Goal: Task Accomplishment & Management: Complete application form

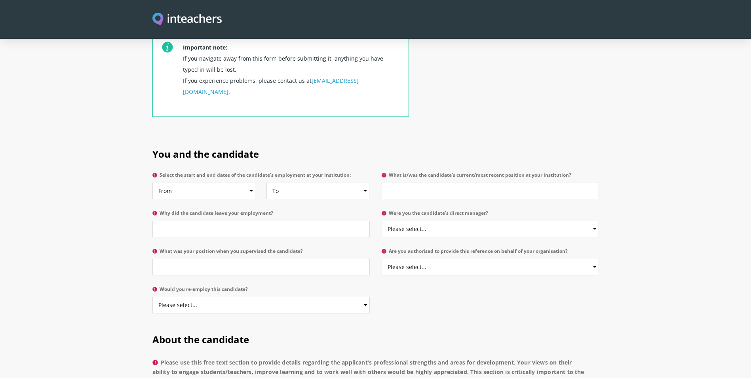
scroll to position [317, 0]
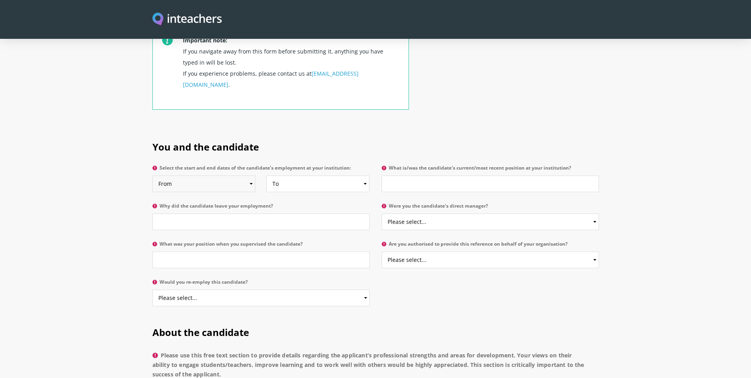
click at [227, 175] on select "From 2025 2024 2023 2022 2021 2020 2019 2018 2017 2016 2015 2014 2013 2012 2011…" at bounding box center [203, 183] width 103 height 17
select select "2024"
click at [152, 175] on select "From 2025 2024 2023 2022 2021 2020 2019 2018 2017 2016 2015 2014 2013 2012 2011…" at bounding box center [203, 183] width 103 height 17
click at [276, 175] on select "To Currently 2025 2024 2023 2022 2021 2020 2019 2018 2017 2016 2015 2014 2013 2…" at bounding box center [318, 183] width 103 height 17
select select
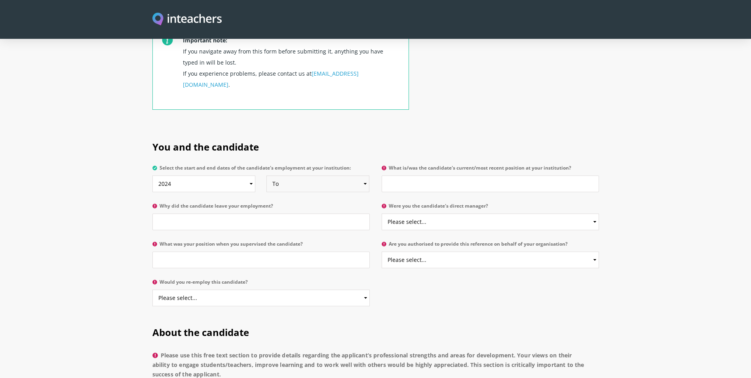
click at [267, 175] on select "To Currently 2025 2024 2023 2022 2021 2020 2019 2018 2017 2016 2015 2014 2013 2…" at bounding box center [318, 183] width 103 height 17
click at [410, 175] on input "What is/was the candidate's current/most recent position at your institution?" at bounding box center [490, 183] width 217 height 17
type input "Macrame Artist"
type input "Working"
click at [432, 213] on select "Please select... Yes No" at bounding box center [490, 221] width 217 height 17
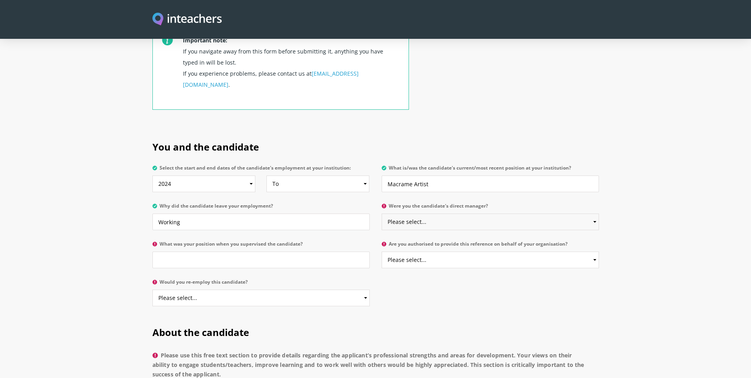
select select "Yes"
click at [382, 213] on select "Please select... Yes No" at bounding box center [490, 221] width 217 height 17
click at [270, 251] on p "What was your position when you supervised the candidate?" at bounding box center [263, 257] width 223 height 38
click at [240, 251] on input "What was your position when you supervised the candidate?" at bounding box center [260, 259] width 217 height 17
type input "Macrame Artist"
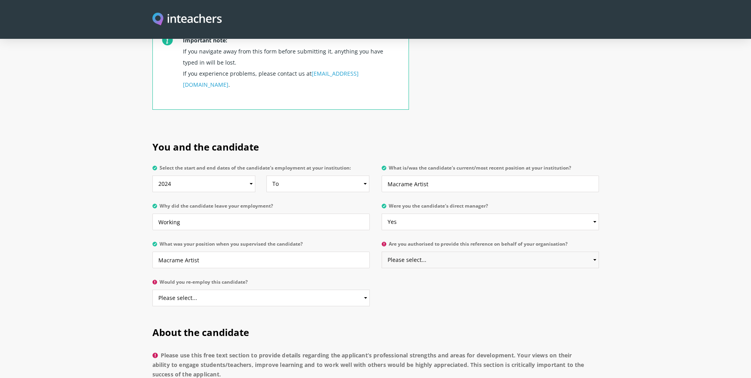
click at [447, 251] on select "Please select... Yes No" at bounding box center [490, 259] width 217 height 17
select select "Yes"
click at [382, 251] on select "Please select... Yes No" at bounding box center [490, 259] width 217 height 17
click at [273, 289] on select "Please select... Yes No" at bounding box center [260, 297] width 217 height 17
select select "Yes"
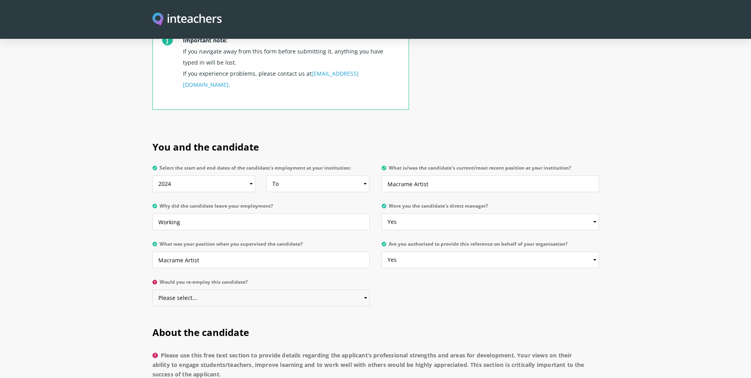
click at [152, 289] on select "Please select... Yes No" at bounding box center [260, 297] width 217 height 17
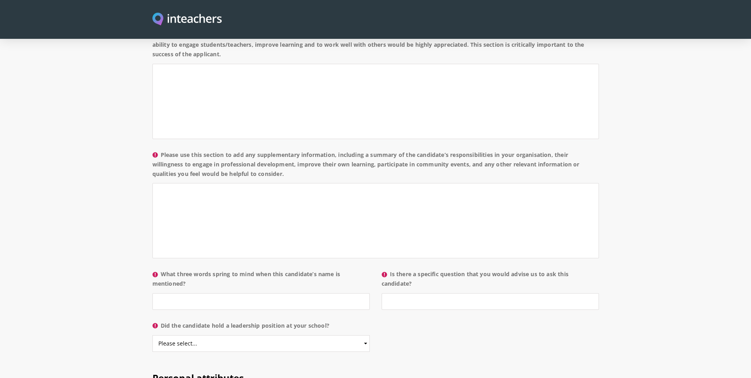
scroll to position [594, 0]
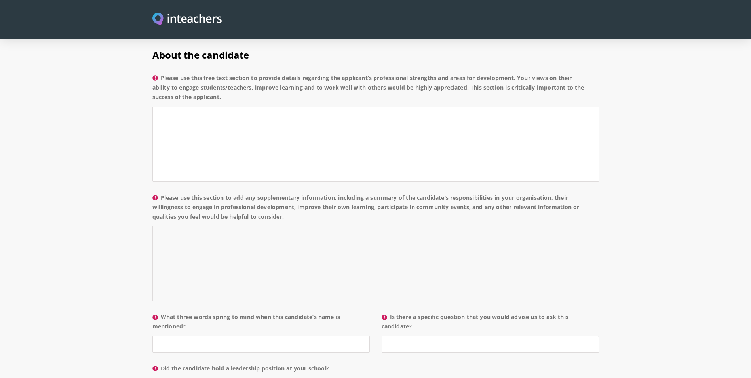
click at [232, 234] on textarea "Please use this section to add any supplementary information, including a summa…" at bounding box center [375, 263] width 447 height 75
paste textarea "She is a talented macramé artist with a natural ability to engage both adults a…"
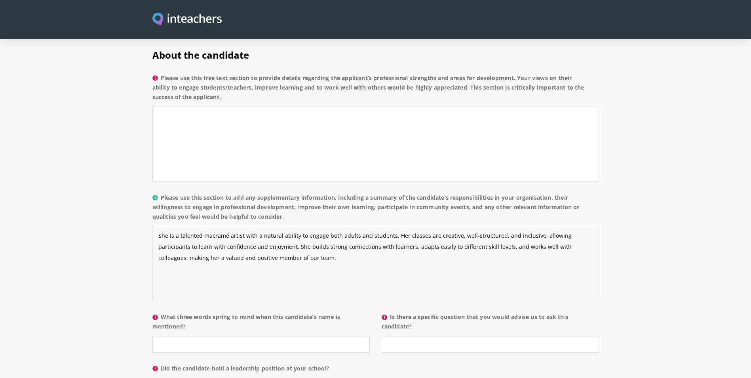
type textarea "She is a talented macramé artist with a natural ability to engage both adults a…"
click at [192, 110] on textarea "Please use this free text section to provide details regarding the applicant’s …" at bounding box center [375, 144] width 447 height 75
click at [179, 107] on textarea "Please use this free text section to provide details regarding the applicant’s …" at bounding box center [375, 144] width 447 height 75
paste textarea "has been working as macrame artist with me and is dealing with students as well…"
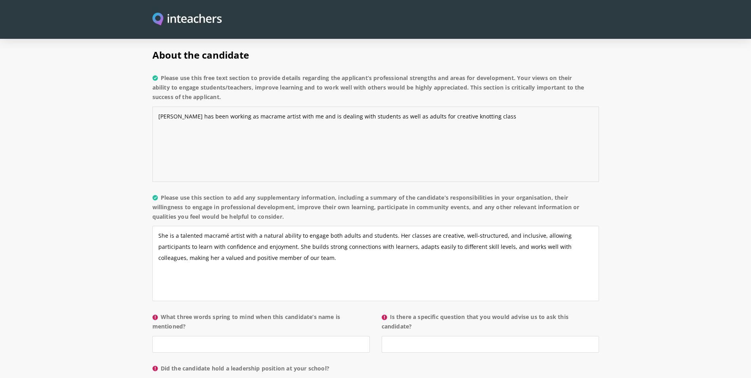
drag, startPoint x: 170, startPoint y: 95, endPoint x: 175, endPoint y: 97, distance: 6.2
click at [170, 107] on textarea "Sara has been working as macrame artist with me and is dealing with students as…" at bounding box center [375, 144] width 447 height 75
paste textarea "handles situation really well and fits the requirement of her roles and respons…"
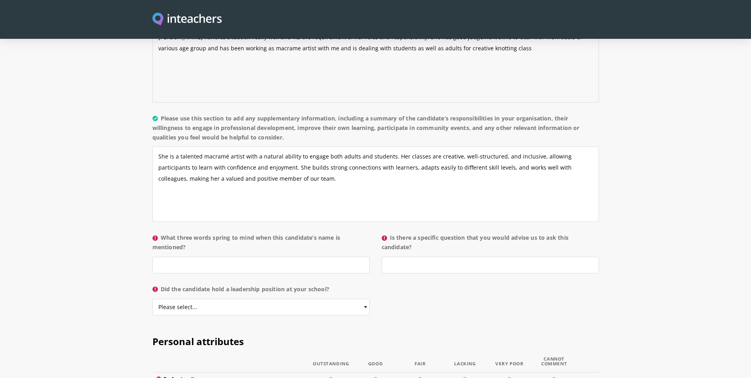
scroll to position [752, 0]
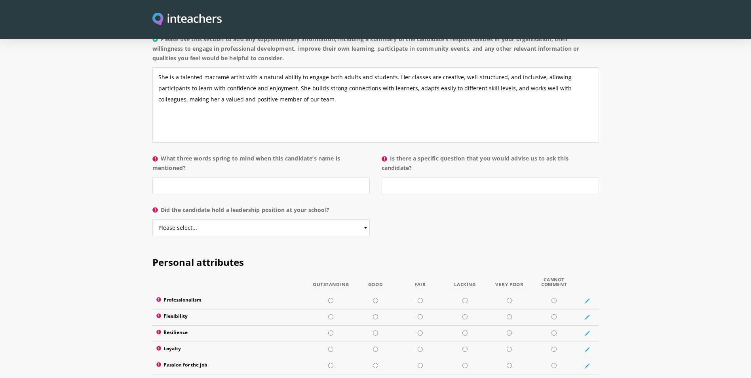
type textarea "Sara handles situation really well and fits the requirement of her roles and re…"
click at [261, 177] on input "What three words spring to mind when this candidate’s name is mentioned?" at bounding box center [260, 185] width 217 height 17
type input "Professional"
type input "No"
select select "Yes"
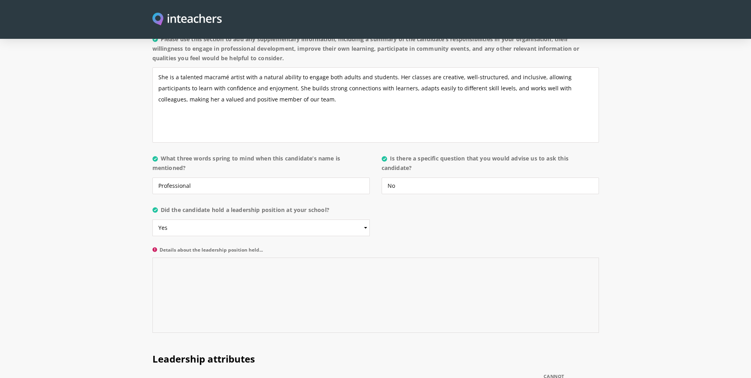
click at [242, 262] on textarea "Details about the leadership position held..." at bounding box center [375, 294] width 447 height 75
click at [327, 265] on textarea "Details about the leadership position held..." at bounding box center [375, 294] width 447 height 75
paste textarea "has conducted macrame knotting class on her own with no issues or complaints."
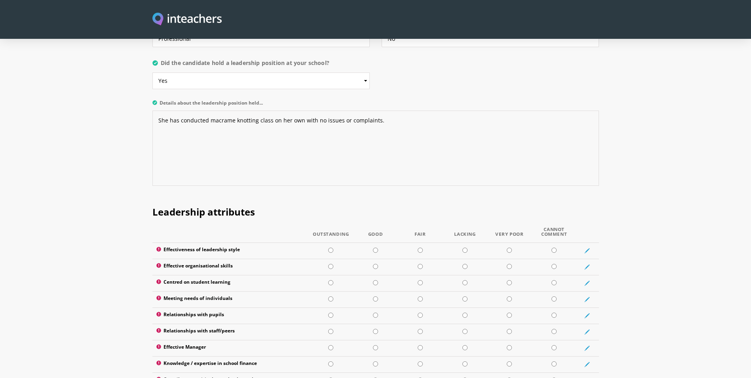
scroll to position [911, 0]
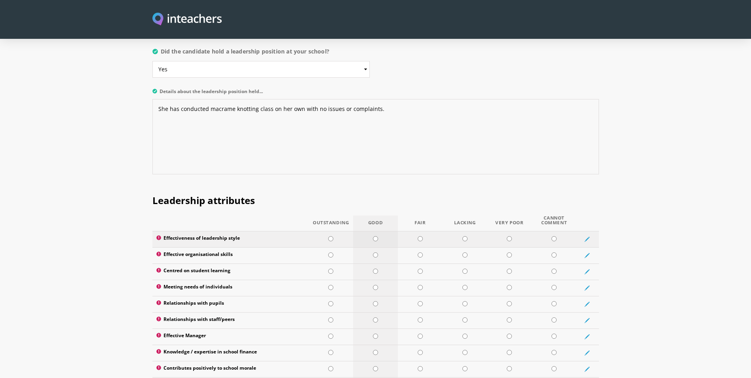
type textarea "She has conducted macrame knotting class on her own with no issues or complaint…"
click at [377, 236] on input "radio" at bounding box center [375, 238] width 5 height 5
radio input "true"
click at [375, 252] on input "radio" at bounding box center [375, 254] width 5 height 5
radio input "true"
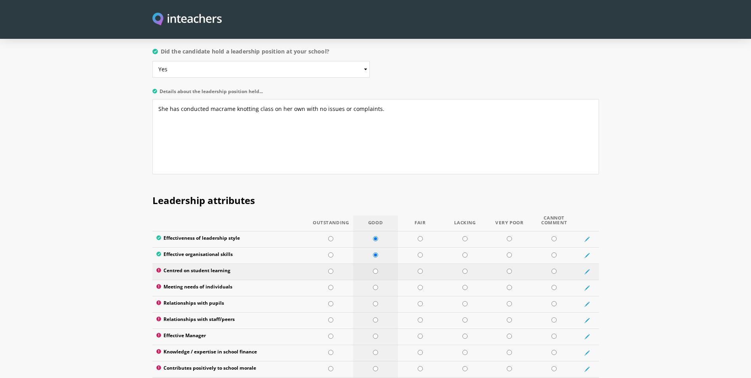
click at [377, 268] on input "radio" at bounding box center [375, 270] width 5 height 5
radio input "true"
drag, startPoint x: 375, startPoint y: 264, endPoint x: 375, endPoint y: 278, distance: 13.9
click at [375, 285] on input "radio" at bounding box center [375, 287] width 5 height 5
radio input "true"
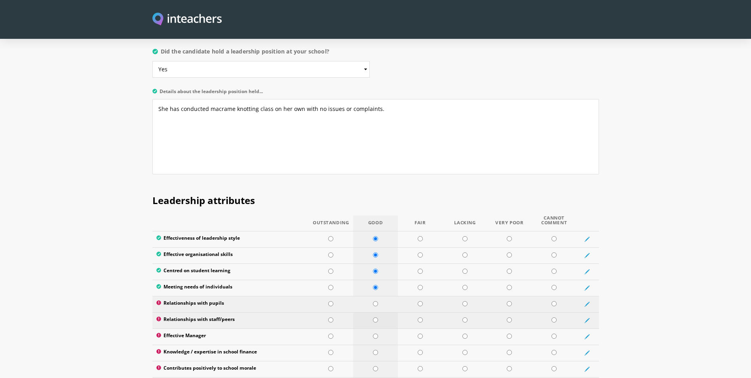
drag, startPoint x: 375, startPoint y: 280, endPoint x: 373, endPoint y: 295, distance: 14.5
click at [375, 301] on input "radio" at bounding box center [375, 303] width 5 height 5
radio input "true"
click at [373, 317] on input "radio" at bounding box center [375, 319] width 5 height 5
radio input "true"
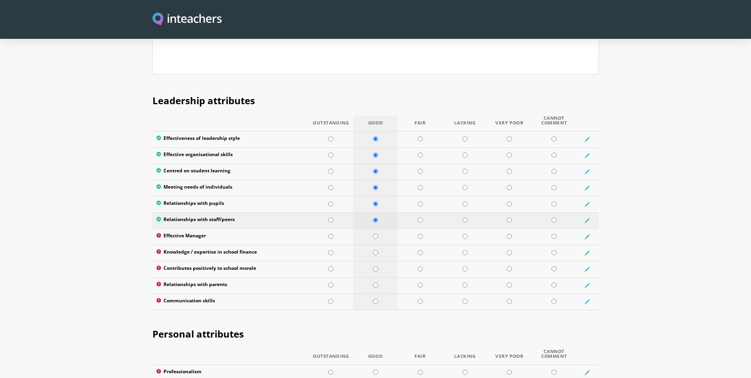
scroll to position [1069, 0]
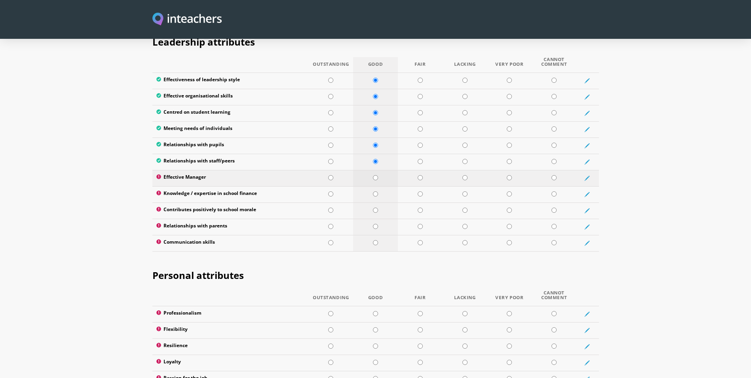
click at [377, 170] on td at bounding box center [375, 178] width 45 height 16
radio input "true"
drag, startPoint x: 376, startPoint y: 171, endPoint x: 376, endPoint y: 187, distance: 16.6
click at [376, 191] on input "radio" at bounding box center [375, 193] width 5 height 5
radio input "true"
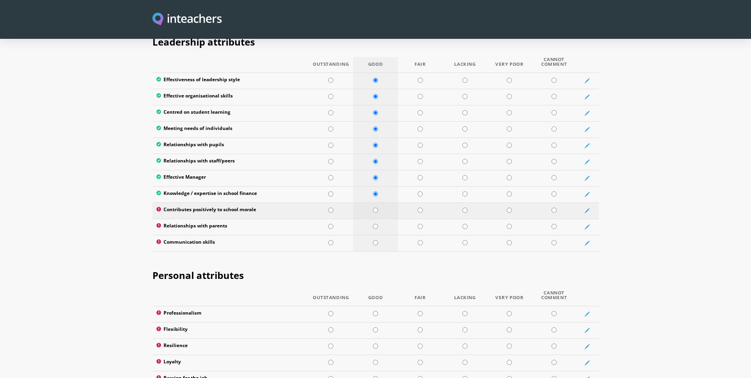
click at [375, 208] on input "radio" at bounding box center [375, 210] width 5 height 5
radio input "true"
drag, startPoint x: 375, startPoint y: 205, endPoint x: 375, endPoint y: 211, distance: 6.3
click at [375, 224] on input "radio" at bounding box center [375, 226] width 5 height 5
radio input "true"
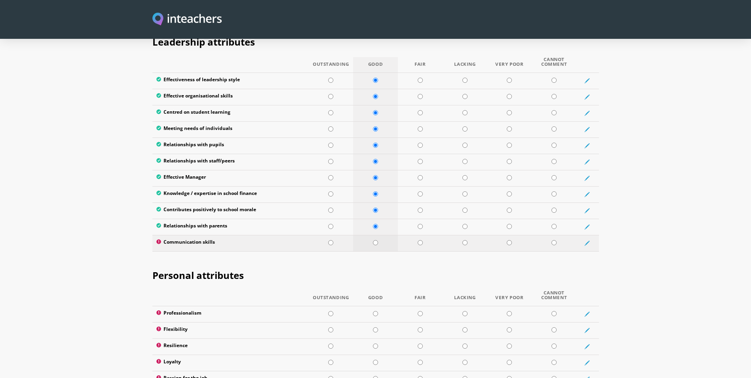
click at [375, 240] on input "radio" at bounding box center [375, 242] width 5 height 5
radio input "true"
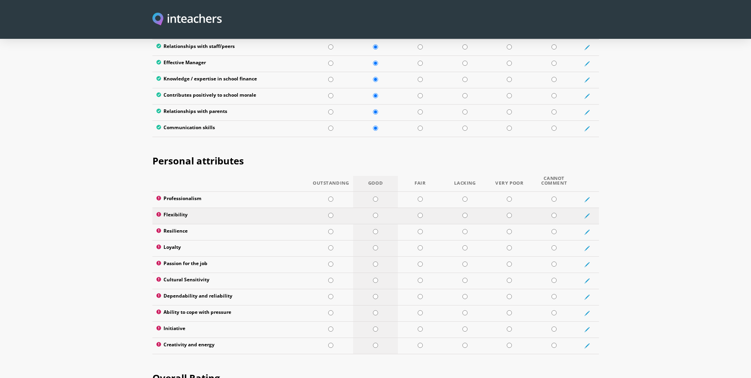
scroll to position [1228, 0]
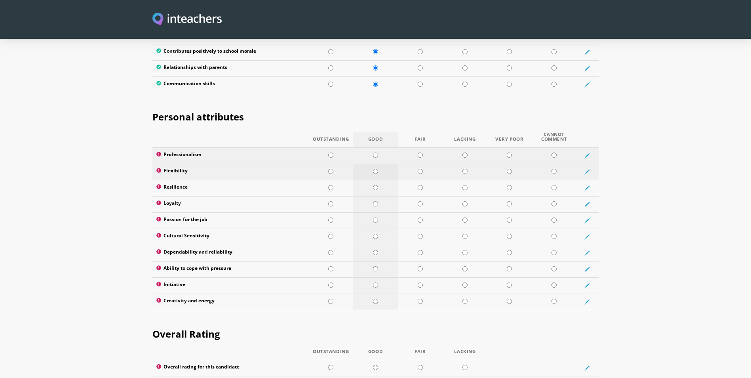
drag, startPoint x: 375, startPoint y: 134, endPoint x: 376, endPoint y: 144, distance: 9.9
click at [376, 152] on input "radio" at bounding box center [375, 154] width 5 height 5
radio input "true"
click at [376, 169] on input "radio" at bounding box center [375, 171] width 5 height 5
radio input "true"
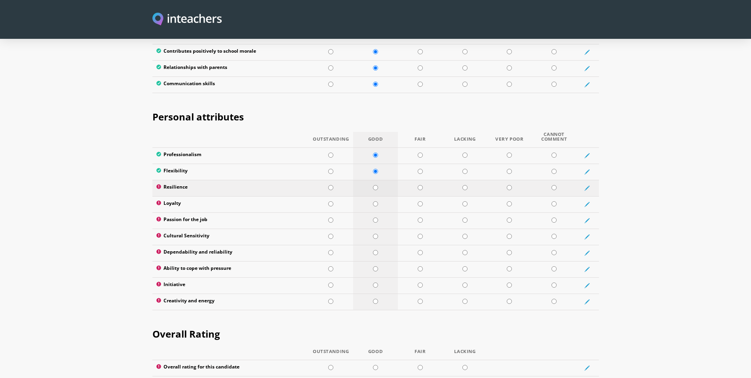
drag, startPoint x: 375, startPoint y: 165, endPoint x: 375, endPoint y: 177, distance: 11.9
click at [375, 185] on input "radio" at bounding box center [375, 187] width 5 height 5
radio input "true"
click at [375, 196] on td at bounding box center [375, 204] width 45 height 16
radio input "true"
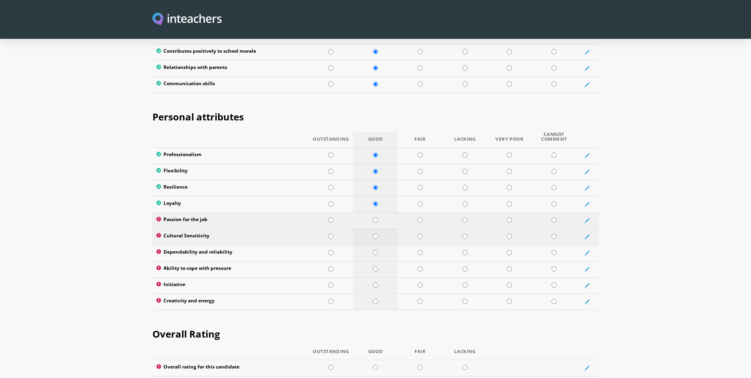
drag, startPoint x: 375, startPoint y: 196, endPoint x: 375, endPoint y: 211, distance: 14.7
click at [375, 217] on input "radio" at bounding box center [375, 219] width 5 height 5
radio input "true"
drag, startPoint x: 375, startPoint y: 212, endPoint x: 374, endPoint y: 221, distance: 8.7
click at [375, 234] on input "radio" at bounding box center [375, 236] width 5 height 5
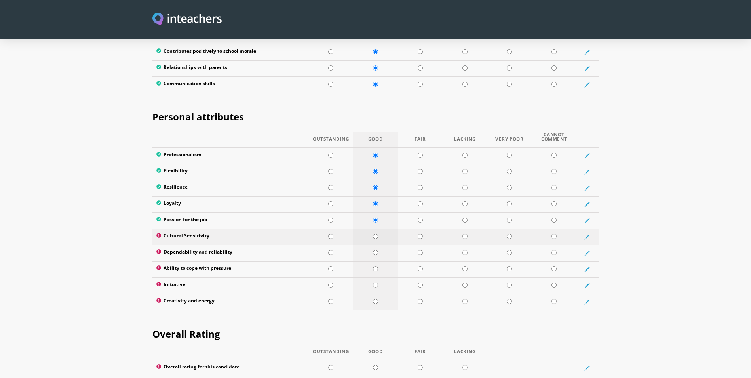
radio input "true"
drag, startPoint x: 373, startPoint y: 232, endPoint x: 373, endPoint y: 242, distance: 10.7
click at [373, 250] on input "radio" at bounding box center [375, 252] width 5 height 5
radio input "true"
drag, startPoint x: 373, startPoint y: 248, endPoint x: 373, endPoint y: 257, distance: 9.1
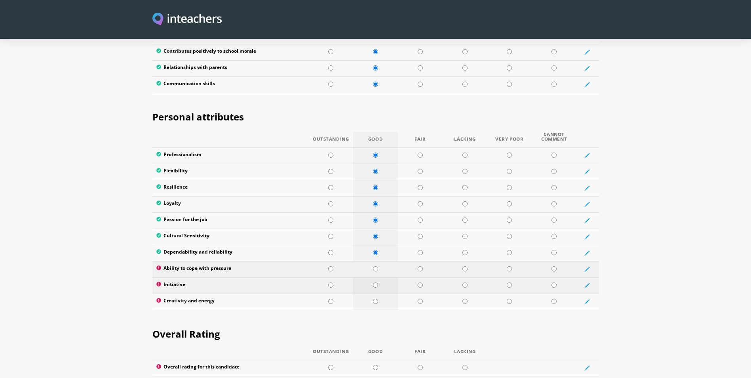
click at [373, 266] on input "radio" at bounding box center [375, 268] width 5 height 5
radio input "true"
click at [373, 277] on td at bounding box center [375, 285] width 45 height 16
radio input "true"
click at [373, 299] on input "radio" at bounding box center [375, 301] width 5 height 5
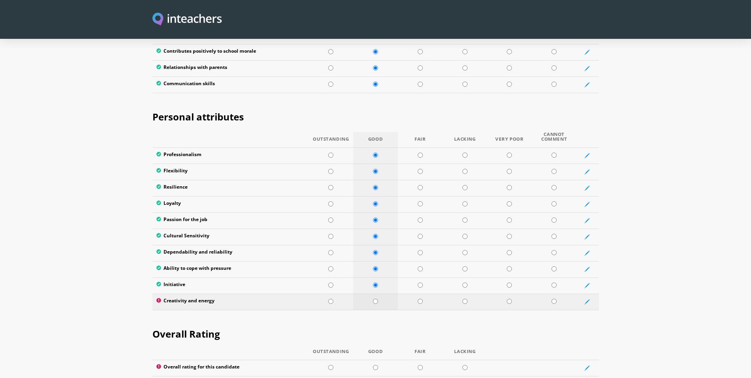
radio input "true"
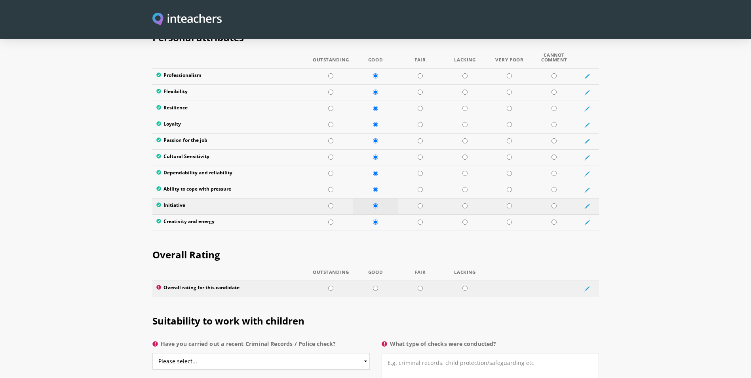
scroll to position [1346, 0]
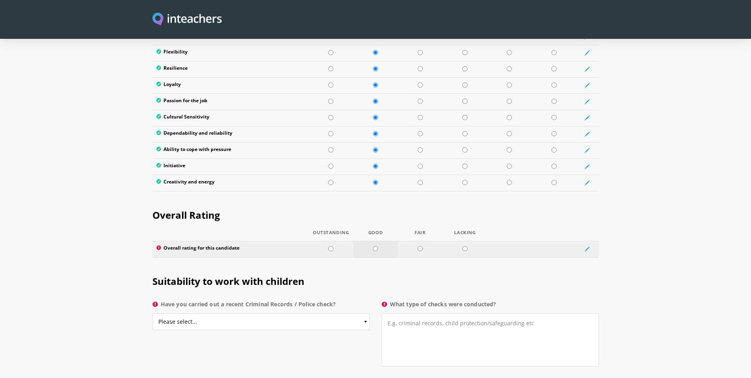
click at [377, 246] on input "radio" at bounding box center [375, 248] width 5 height 5
radio input "true"
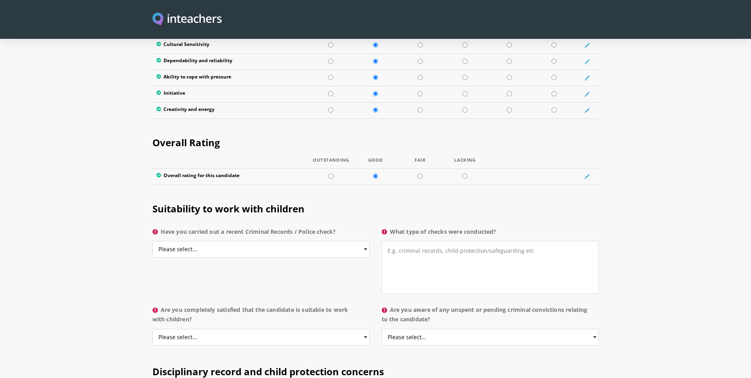
scroll to position [1465, 0]
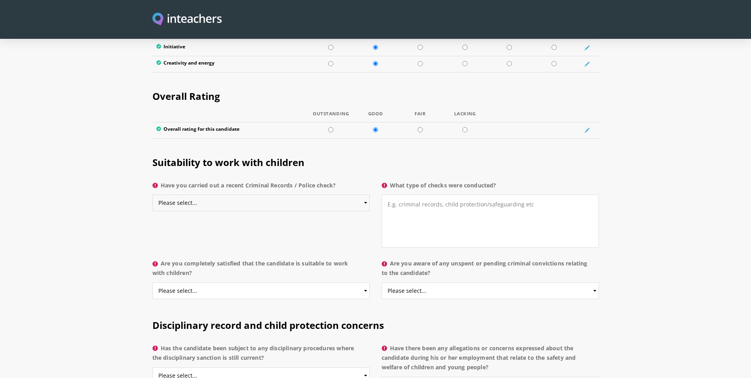
click at [270, 194] on select "Please select... Yes No Do not know" at bounding box center [260, 202] width 217 height 17
select select "Yes"
click at [152, 194] on select "Please select... Yes No Do not know" at bounding box center [260, 202] width 217 height 17
click at [417, 194] on textarea "What type of checks were conducted?" at bounding box center [490, 220] width 217 height 53
paste textarea "Online training and criminal record check"
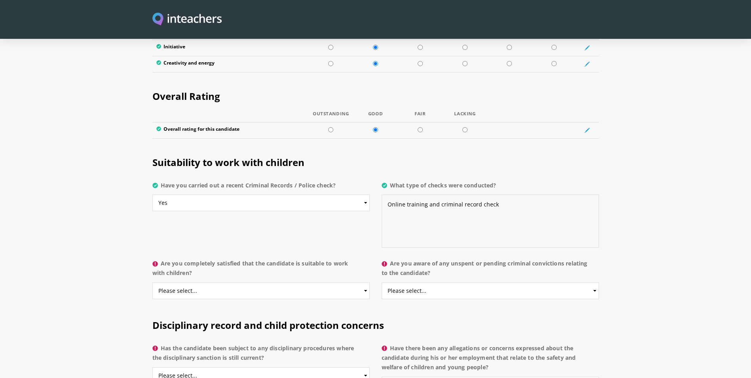
type textarea "Online training and criminal record check"
click at [222, 282] on select "Please select... Yes No Do not know" at bounding box center [260, 290] width 217 height 17
select select "Yes"
click at [152, 282] on select "Please select... Yes No Do not know" at bounding box center [260, 290] width 217 height 17
click at [427, 282] on select "Please select... Yes No Do not know" at bounding box center [490, 290] width 217 height 17
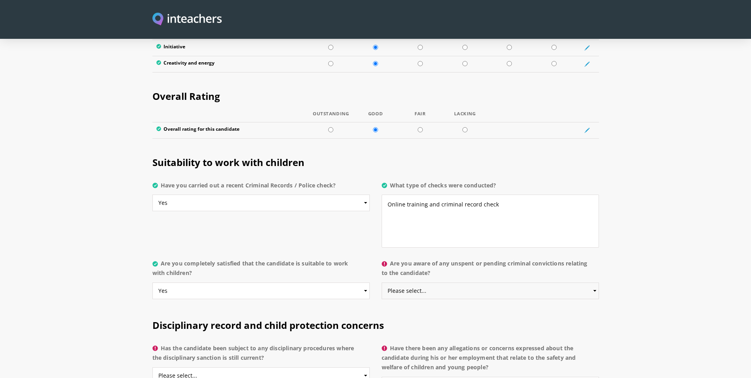
select select "No"
click at [382, 282] on select "Please select... Yes No Do not know" at bounding box center [490, 290] width 217 height 17
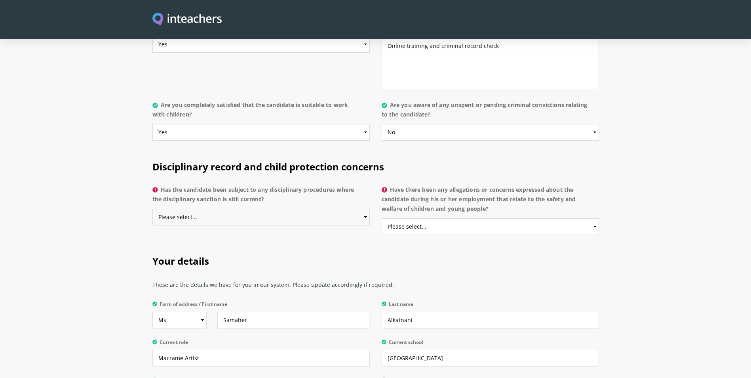
click at [267, 209] on select "Please select... Yes No Do not know" at bounding box center [260, 217] width 217 height 17
select select "No"
click at [152, 209] on select "Please select... Yes No Do not know" at bounding box center [260, 217] width 217 height 17
click at [444, 218] on select "Please select... Yes No Do not know" at bounding box center [490, 226] width 217 height 17
select select "No"
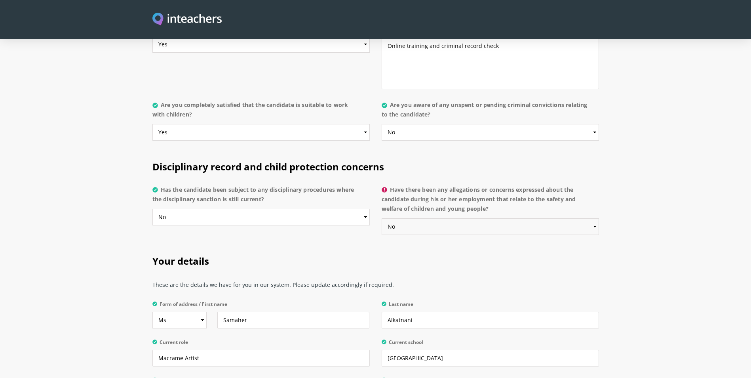
click at [382, 218] on select "Please select... Yes No Do not know" at bounding box center [490, 226] width 217 height 17
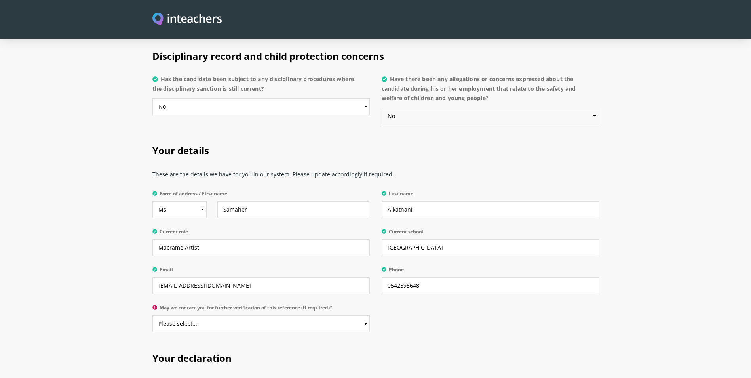
scroll to position [1782, 0]
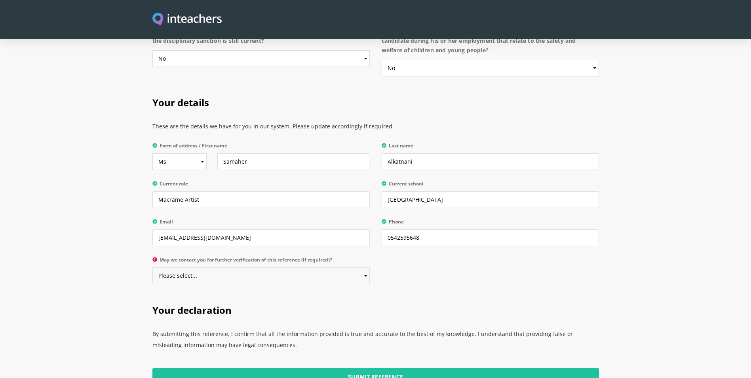
click at [286, 267] on select "Please select... Yes No" at bounding box center [260, 275] width 217 height 17
select select "Yes"
click at [152, 267] on select "Please select... Yes No" at bounding box center [260, 275] width 217 height 17
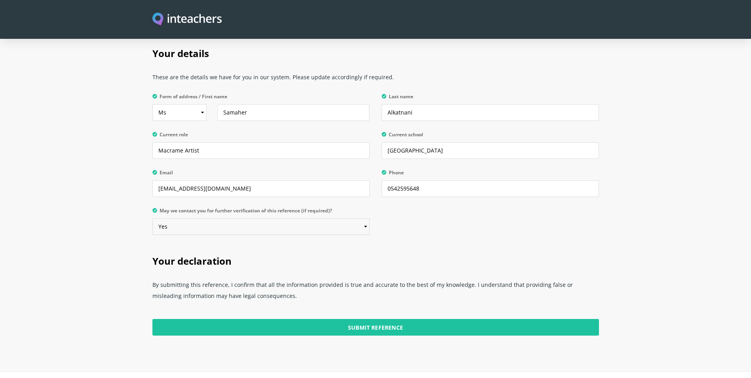
scroll to position [1861, 0]
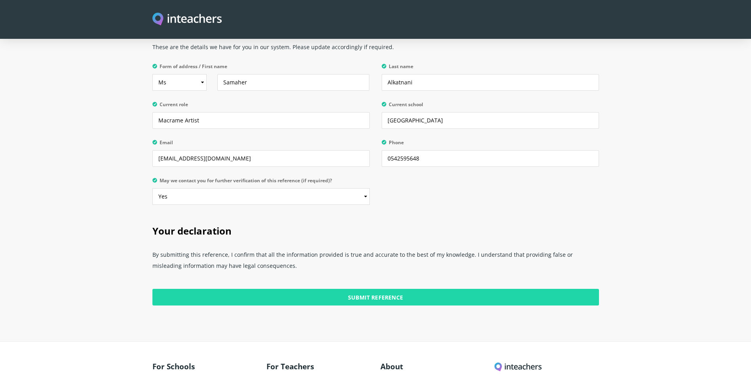
click at [367, 289] on input "Submit Reference" at bounding box center [375, 297] width 447 height 17
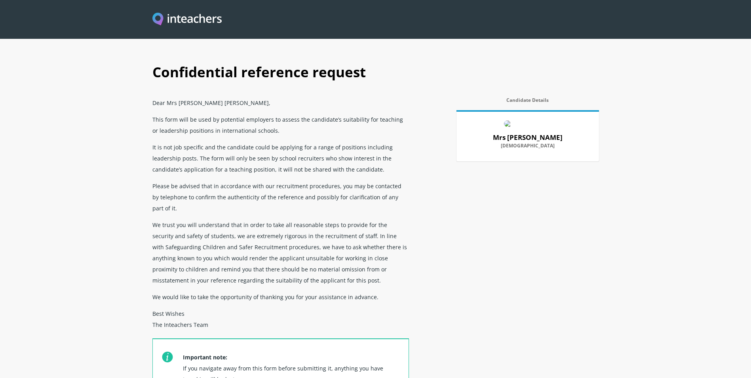
click at [464, 246] on div "Confidential reference request Dear Mrs Sara Afreen, This form will be used by …" at bounding box center [376, 250] width 456 height 390
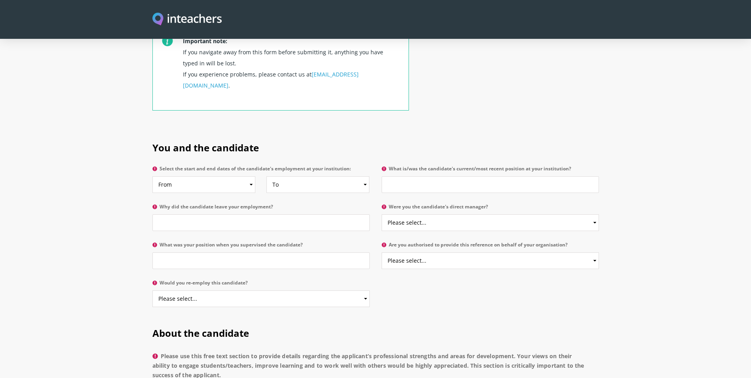
scroll to position [317, 0]
click at [201, 175] on select "From 2025 2024 2023 2022 2021 2020 2019 2018 2017 2016 2015 2014 2013 2012 2011…" at bounding box center [203, 183] width 103 height 17
select select "2025"
click at [152, 175] on select "From 2025 2024 2023 2022 2021 2020 2019 2018 2017 2016 2015 2014 2013 2012 2011…" at bounding box center [203, 183] width 103 height 17
click at [286, 175] on select "To Currently 2025 2024 2023 2022 2021 2020 2019 2018 2017 2016 2015 2014 2013 2…" at bounding box center [318, 183] width 103 height 17
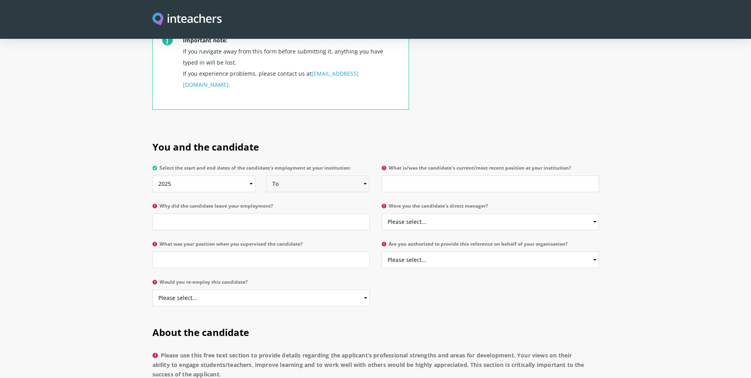
select select
click at [267, 175] on select "To Currently 2025 2024 2023 2022 2021 2020 2019 2018 2017 2016 2015 2014 2013 2…" at bounding box center [318, 183] width 103 height 17
click at [408, 175] on input "What is/was the candidate's current/most recent position at your institution?" at bounding box center [490, 183] width 217 height 17
type input "Macrame Artist"
click at [285, 213] on input "Why did the candidate leave your employment?" at bounding box center [260, 221] width 217 height 17
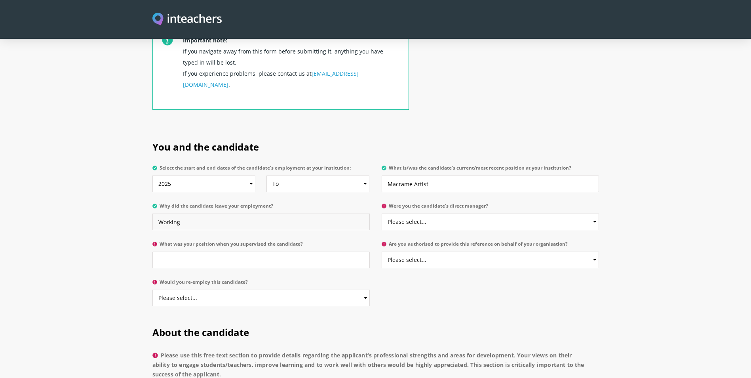
type input "Working"
click at [419, 213] on select "Please select... Yes No" at bounding box center [490, 221] width 217 height 17
select select "Yes"
click at [382, 213] on select "Please select... Yes No" at bounding box center [490, 221] width 217 height 17
drag, startPoint x: 299, startPoint y: 238, endPoint x: 294, endPoint y: 243, distance: 7.6
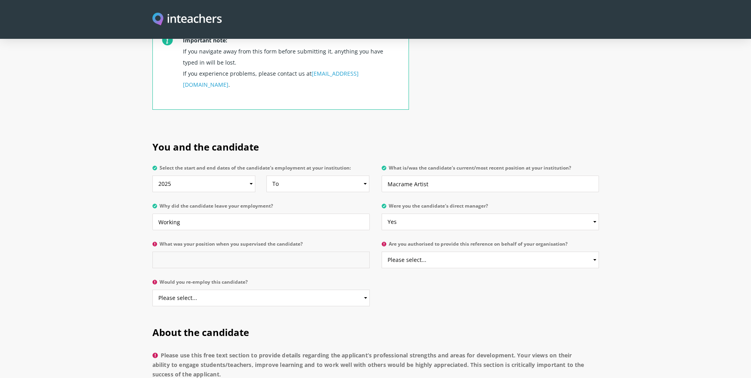
click at [299, 251] on input "What was your position when you supervised the candidate?" at bounding box center [260, 259] width 217 height 17
type input "y"
type input "Macrame artist"
click at [422, 251] on select "Please select... Yes No" at bounding box center [490, 259] width 217 height 17
select select "Yes"
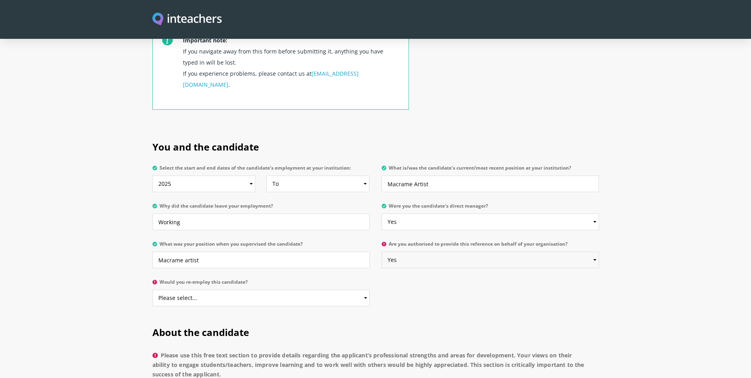
click at [382, 251] on select "Please select... Yes No" at bounding box center [490, 259] width 217 height 17
click at [301, 289] on select "Please select... Yes No" at bounding box center [260, 297] width 217 height 17
select select "Yes"
click at [152, 289] on select "Please select... Yes No" at bounding box center [260, 297] width 217 height 17
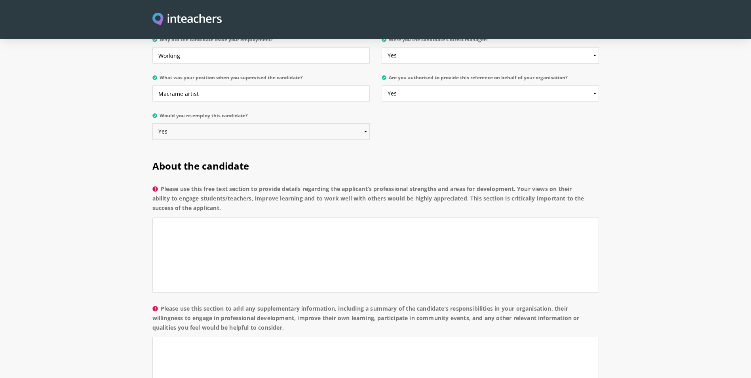
scroll to position [515, 0]
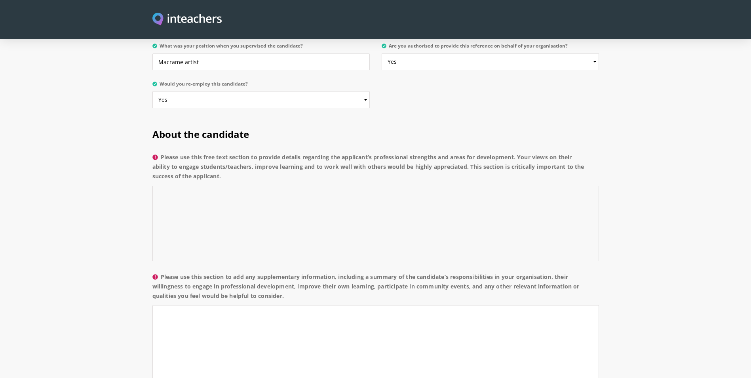
click at [211, 194] on textarea "Please use this free text section to provide details regarding the applicant’s …" at bounding box center [375, 223] width 447 height 75
type textarea "Very professional and detailed worker. good design and teaching skills"
click at [214, 329] on textarea "Please use this section to add any supplementary information, including a summa…" at bounding box center [375, 342] width 447 height 75
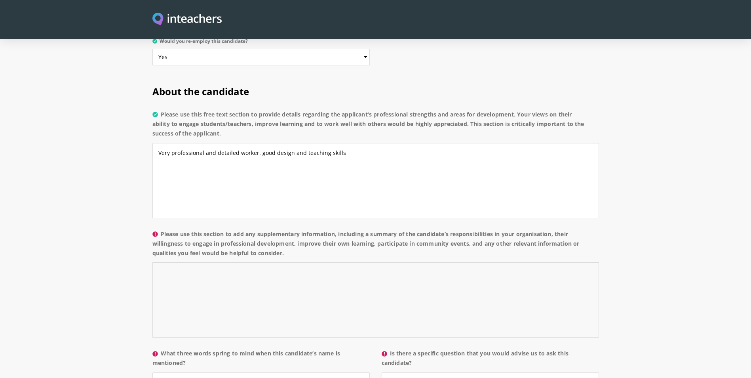
scroll to position [634, 0]
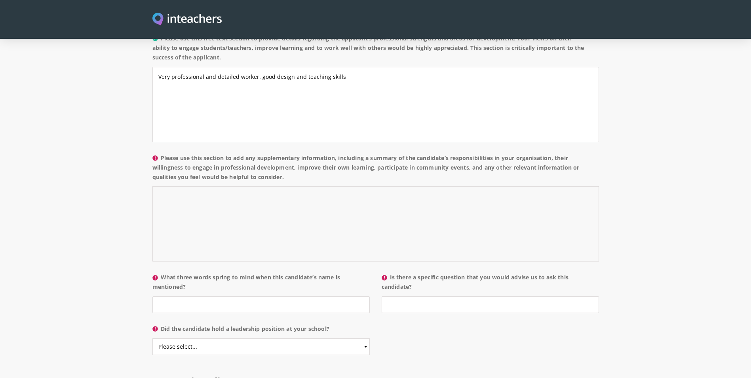
click at [197, 192] on textarea "Please use this section to add any supplementary information, including a summa…" at bounding box center [375, 223] width 447 height 75
paste textarea "She is a talented macramé artist with a natural ability to engage both adults a…"
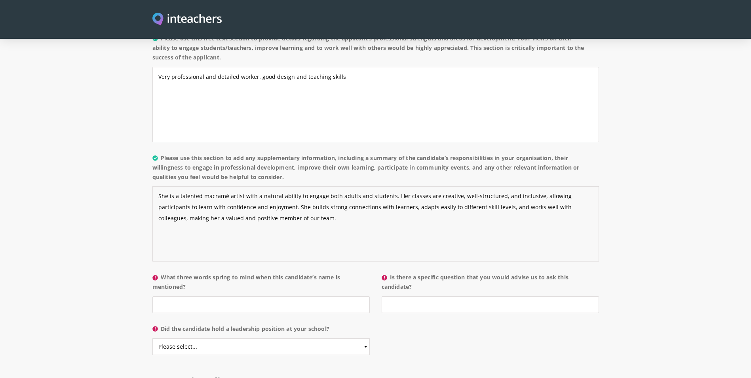
scroll to position [713, 0]
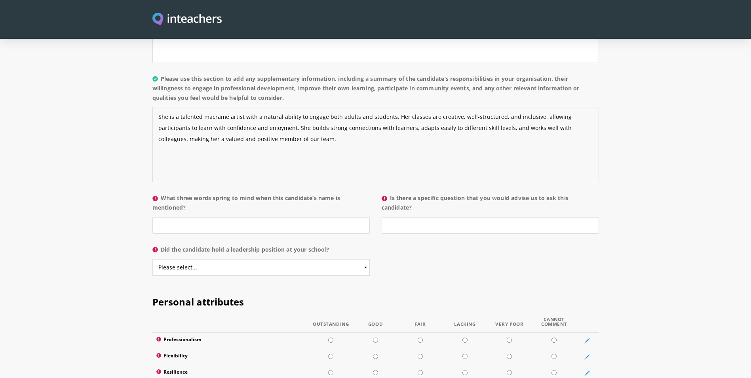
type textarea "She is a talented macramé artist with a natural ability to engage both adults a…"
click at [224, 217] on input "What three words spring to mind when this candidate’s name is mentioned?" at bounding box center [260, 225] width 217 height 17
type input "Professional"
type input "no"
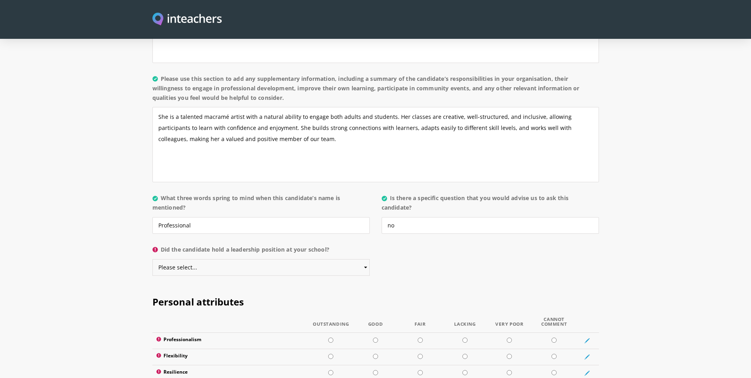
click at [244, 259] on select "Please select... Yes No" at bounding box center [260, 267] width 217 height 17
select select "Yes"
click at [152, 259] on select "Please select... Yes No" at bounding box center [260, 267] width 217 height 17
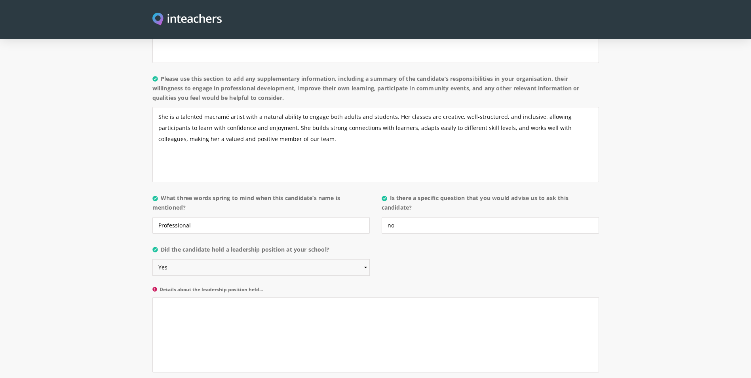
scroll to position [832, 0]
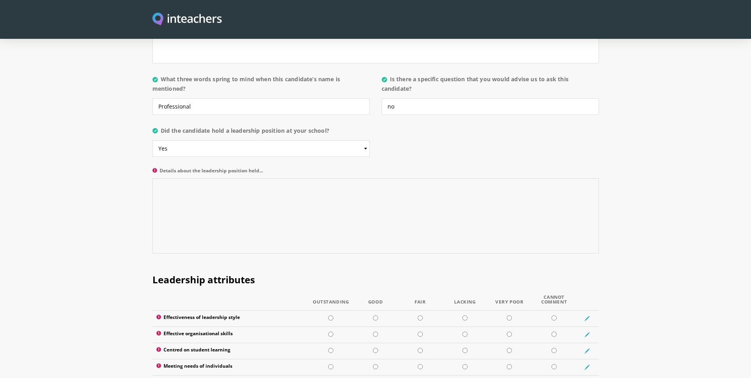
click at [337, 180] on textarea "Details about the leadership position held..." at bounding box center [375, 215] width 447 height 75
paste textarea "has conducted macrame knotting class on her own with no issues or complaints."
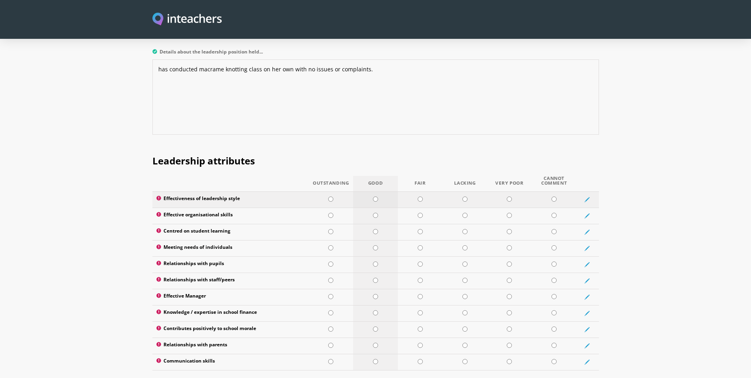
type textarea "has conducted macrame knotting class on her own with no issues or complaints."
click at [379, 191] on td at bounding box center [375, 199] width 45 height 16
radio input "true"
click at [376, 208] on td at bounding box center [375, 216] width 45 height 16
radio input "true"
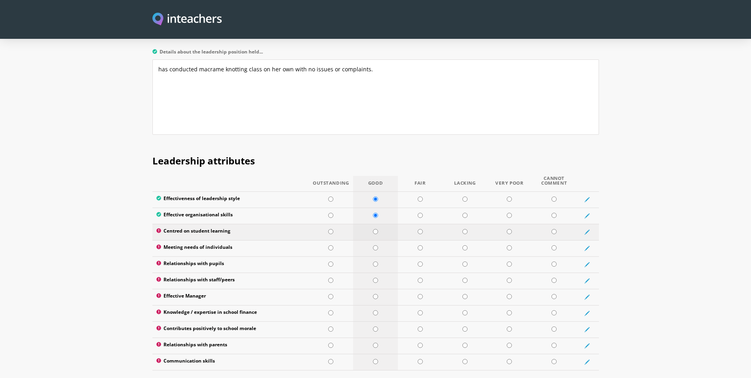
click at [376, 229] on input "radio" at bounding box center [375, 231] width 5 height 5
radio input "true"
click at [376, 240] on td at bounding box center [375, 248] width 45 height 16
radio input "true"
drag, startPoint x: 374, startPoint y: 242, endPoint x: 374, endPoint y: 257, distance: 15.4
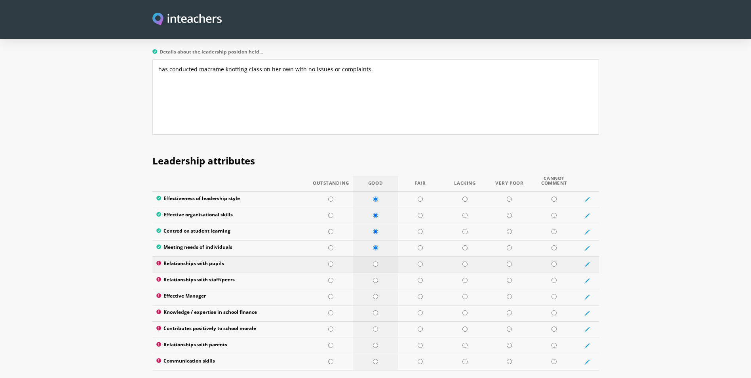
click at [374, 261] on input "radio" at bounding box center [375, 263] width 5 height 5
radio input "true"
drag, startPoint x: 374, startPoint y: 259, endPoint x: 374, endPoint y: 268, distance: 9.5
click at [374, 278] on input "radio" at bounding box center [375, 280] width 5 height 5
radio input "true"
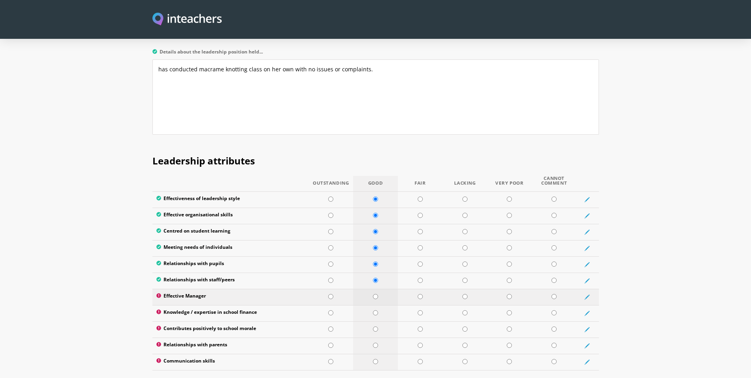
click at [373, 294] on input "radio" at bounding box center [375, 296] width 5 height 5
radio input "true"
click at [373, 310] on input "radio" at bounding box center [375, 312] width 5 height 5
radio input "true"
drag, startPoint x: 373, startPoint y: 305, endPoint x: 373, endPoint y: 320, distance: 14.7
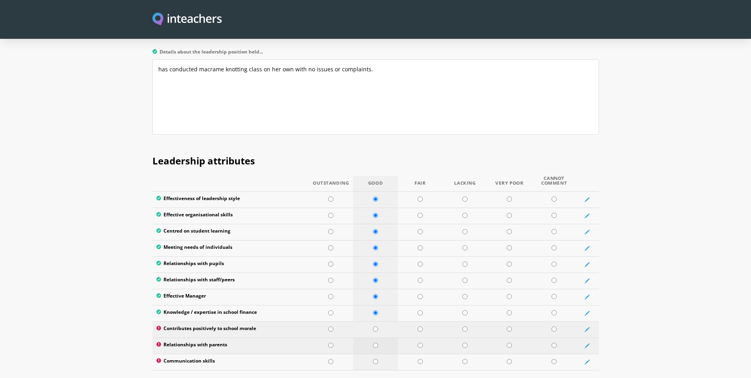
click at [373, 326] on input "radio" at bounding box center [375, 328] width 5 height 5
radio input "true"
drag, startPoint x: 373, startPoint y: 321, endPoint x: 372, endPoint y: 330, distance: 8.8
click at [373, 343] on input "radio" at bounding box center [375, 345] width 5 height 5
radio input "true"
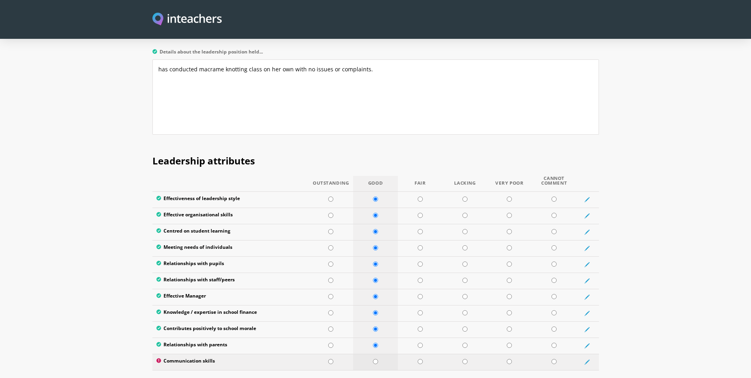
click at [371, 354] on td at bounding box center [375, 362] width 45 height 16
radio input "true"
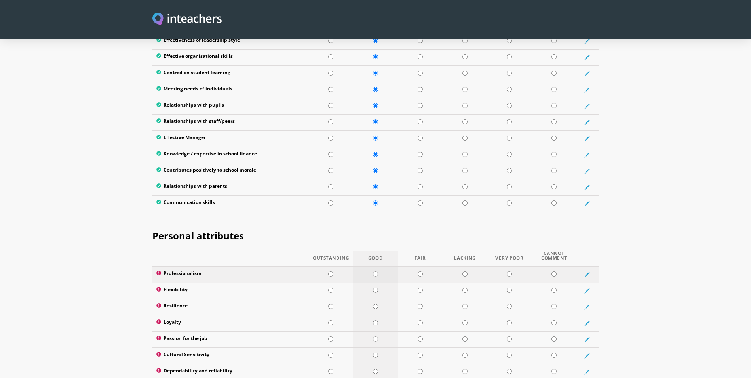
click at [374, 266] on td at bounding box center [375, 274] width 45 height 16
radio input "true"
drag, startPoint x: 374, startPoint y: 270, endPoint x: 375, endPoint y: 280, distance: 10.3
click at [375, 287] on input "radio" at bounding box center [375, 289] width 5 height 5
radio input "true"
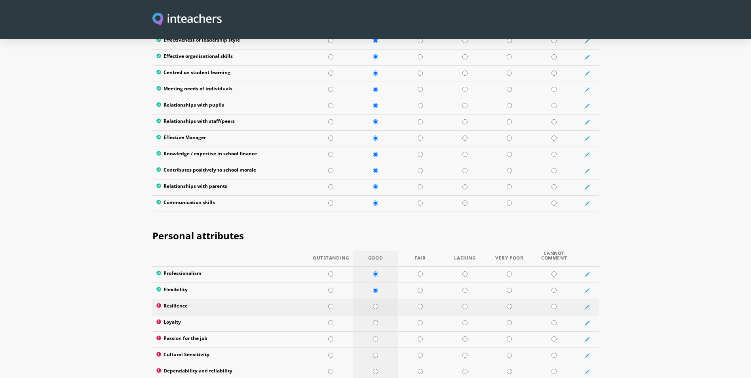
click at [374, 304] on input "radio" at bounding box center [375, 306] width 5 height 5
radio input "true"
click at [371, 315] on td at bounding box center [375, 323] width 45 height 16
radio input "true"
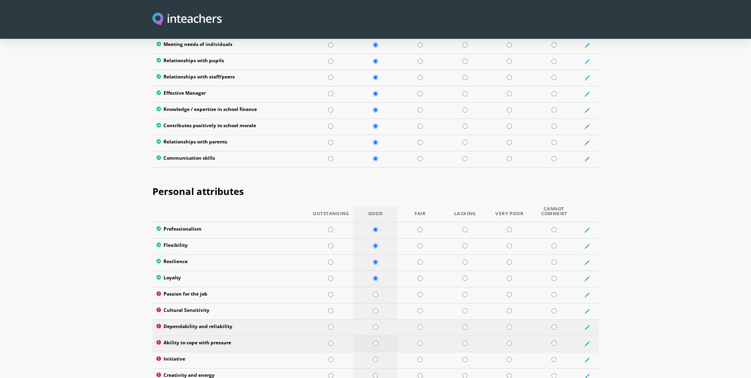
scroll to position [1188, 0]
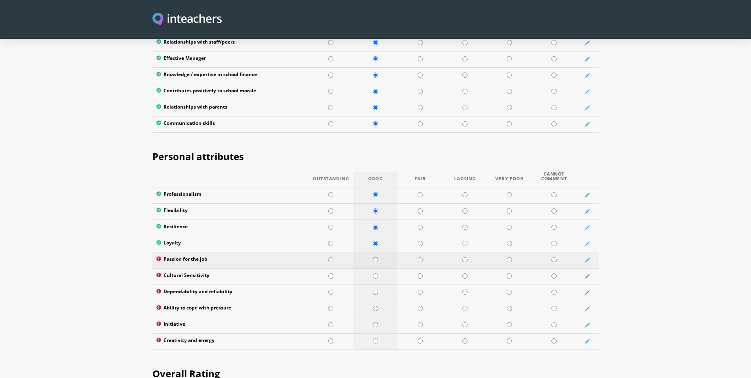
click at [373, 257] on input "radio" at bounding box center [375, 259] width 5 height 5
radio input "true"
drag, startPoint x: 376, startPoint y: 255, endPoint x: 375, endPoint y: 271, distance: 16.3
click at [376, 273] on input "radio" at bounding box center [375, 275] width 5 height 5
radio input "true"
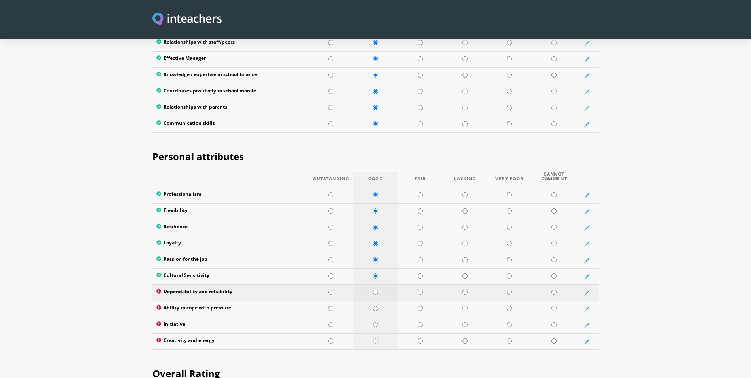
click at [374, 284] on td at bounding box center [375, 292] width 45 height 16
radio input "true"
drag, startPoint x: 374, startPoint y: 286, endPoint x: 374, endPoint y: 293, distance: 7.1
click at [374, 306] on input "radio" at bounding box center [375, 308] width 5 height 5
radio input "true"
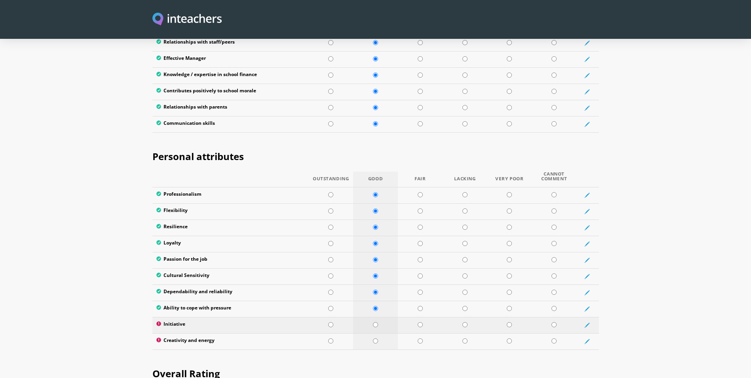
click at [374, 317] on td at bounding box center [375, 325] width 45 height 16
radio input "true"
click at [373, 338] on input "radio" at bounding box center [375, 340] width 5 height 5
radio input "true"
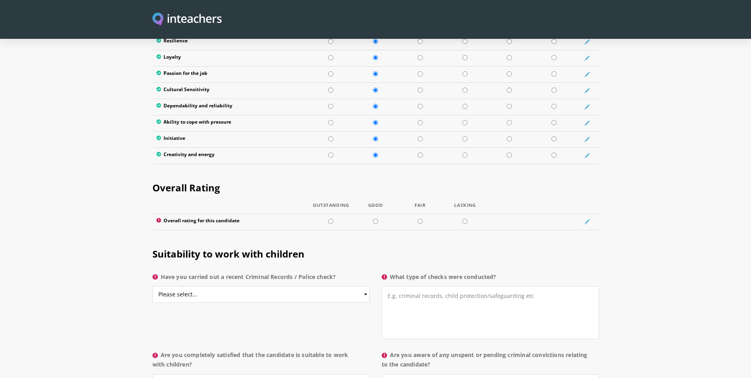
scroll to position [1426, 0]
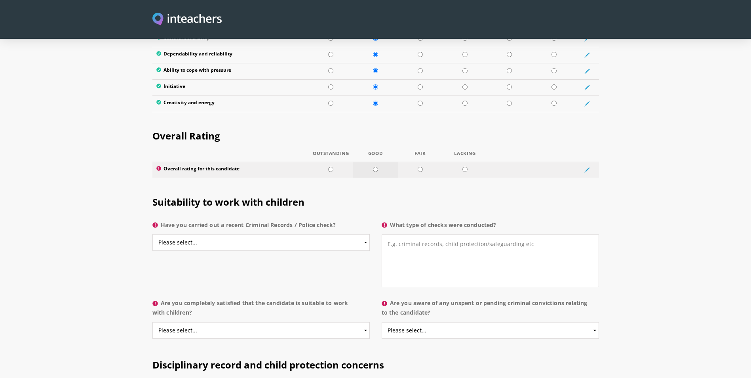
click at [376, 162] on td at bounding box center [375, 170] width 45 height 16
radio input "true"
drag, startPoint x: 239, startPoint y: 214, endPoint x: 233, endPoint y: 222, distance: 10.2
click at [239, 234] on select "Please select... Yes No Do not know" at bounding box center [260, 242] width 217 height 17
select select "Yes"
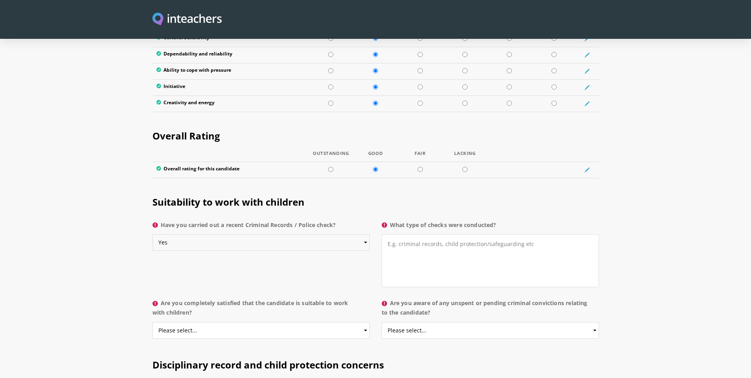
click at [152, 234] on select "Please select... Yes No Do not know" at bounding box center [260, 242] width 217 height 17
click at [420, 234] on textarea "What type of checks were conducted?" at bounding box center [490, 260] width 217 height 53
paste textarea "Online training and criminal record check"
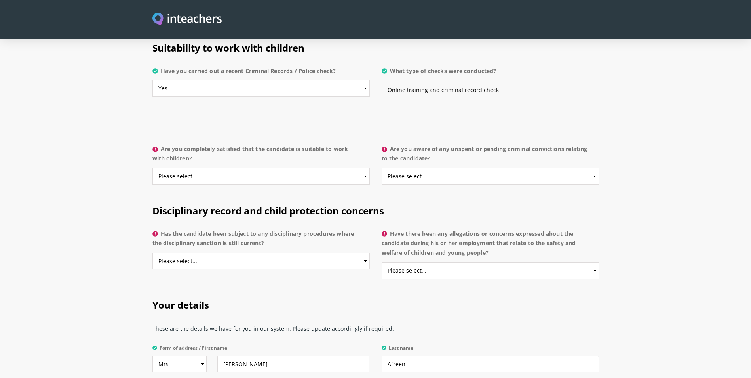
scroll to position [1584, 0]
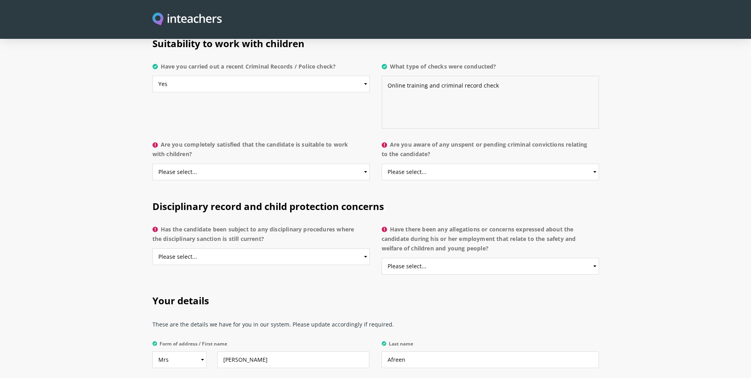
type textarea "Online training and criminal record check"
click at [225, 164] on select "Please select... Yes No Do not know" at bounding box center [260, 172] width 217 height 17
select select "Yes"
click at [152, 164] on select "Please select... Yes No Do not know" at bounding box center [260, 172] width 217 height 17
click at [408, 164] on select "Please select... Yes No Do not know" at bounding box center [490, 172] width 217 height 17
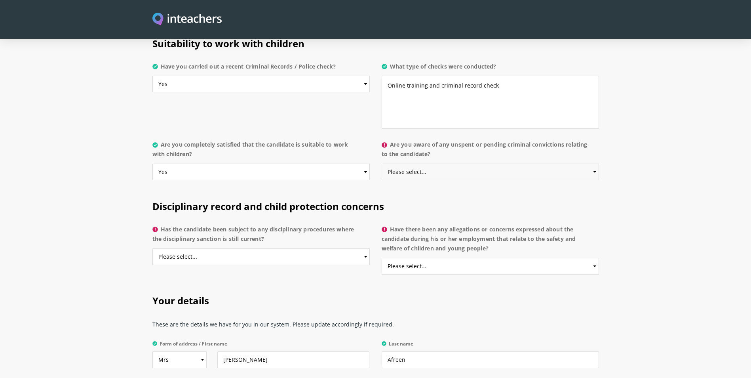
select select "No"
click at [382, 164] on select "Please select... Yes No Do not know" at bounding box center [490, 172] width 217 height 17
click at [281, 248] on select "Please select... Yes No Do not know" at bounding box center [260, 256] width 217 height 17
select select "No"
click at [152, 248] on select "Please select... Yes No Do not know" at bounding box center [260, 256] width 217 height 17
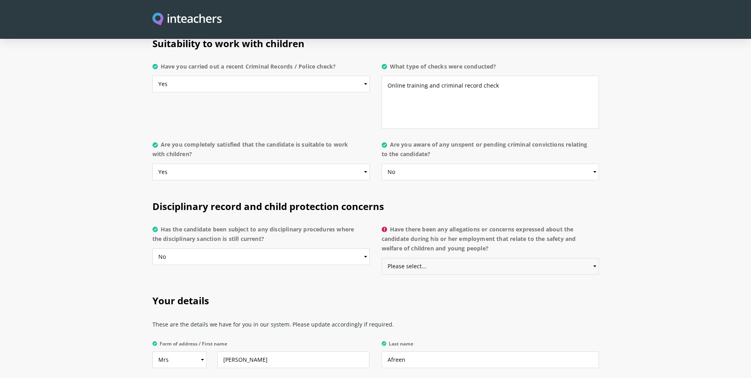
click at [415, 258] on select "Please select... Yes No Do not know" at bounding box center [490, 266] width 217 height 17
select select "No"
click at [382, 258] on select "Please select... Yes No Do not know" at bounding box center [490, 266] width 217 height 17
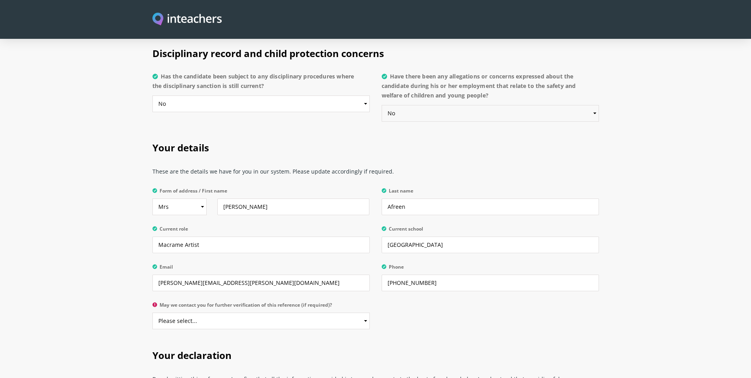
scroll to position [1742, 0]
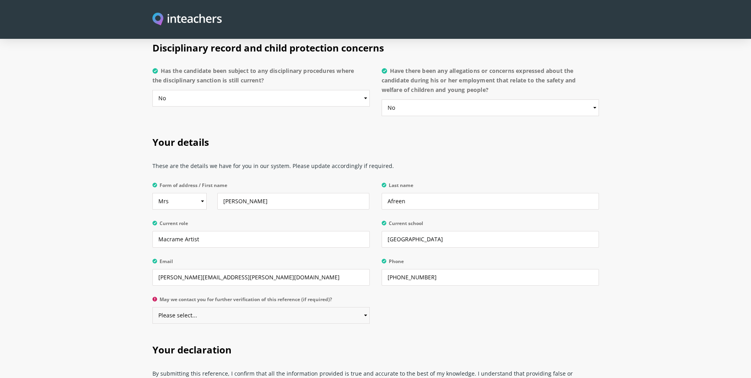
click at [287, 307] on select "Please select... Yes No" at bounding box center [260, 315] width 217 height 17
select select "Yes"
click at [152, 307] on select "Please select... Yes No" at bounding box center [260, 315] width 217 height 17
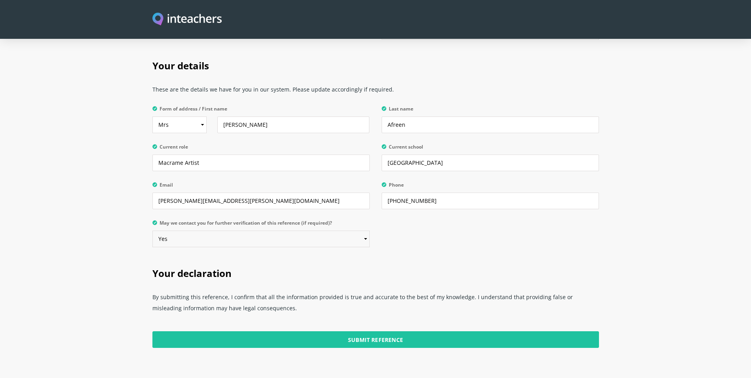
scroll to position [1861, 0]
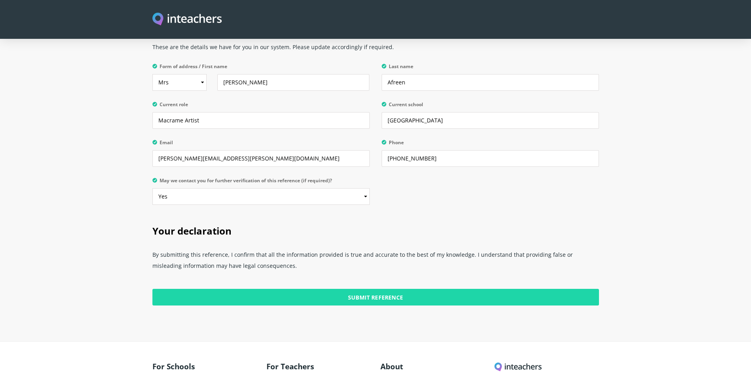
click at [393, 289] on input "Submit Reference" at bounding box center [375, 297] width 447 height 17
